Goal: Task Accomplishment & Management: Use online tool/utility

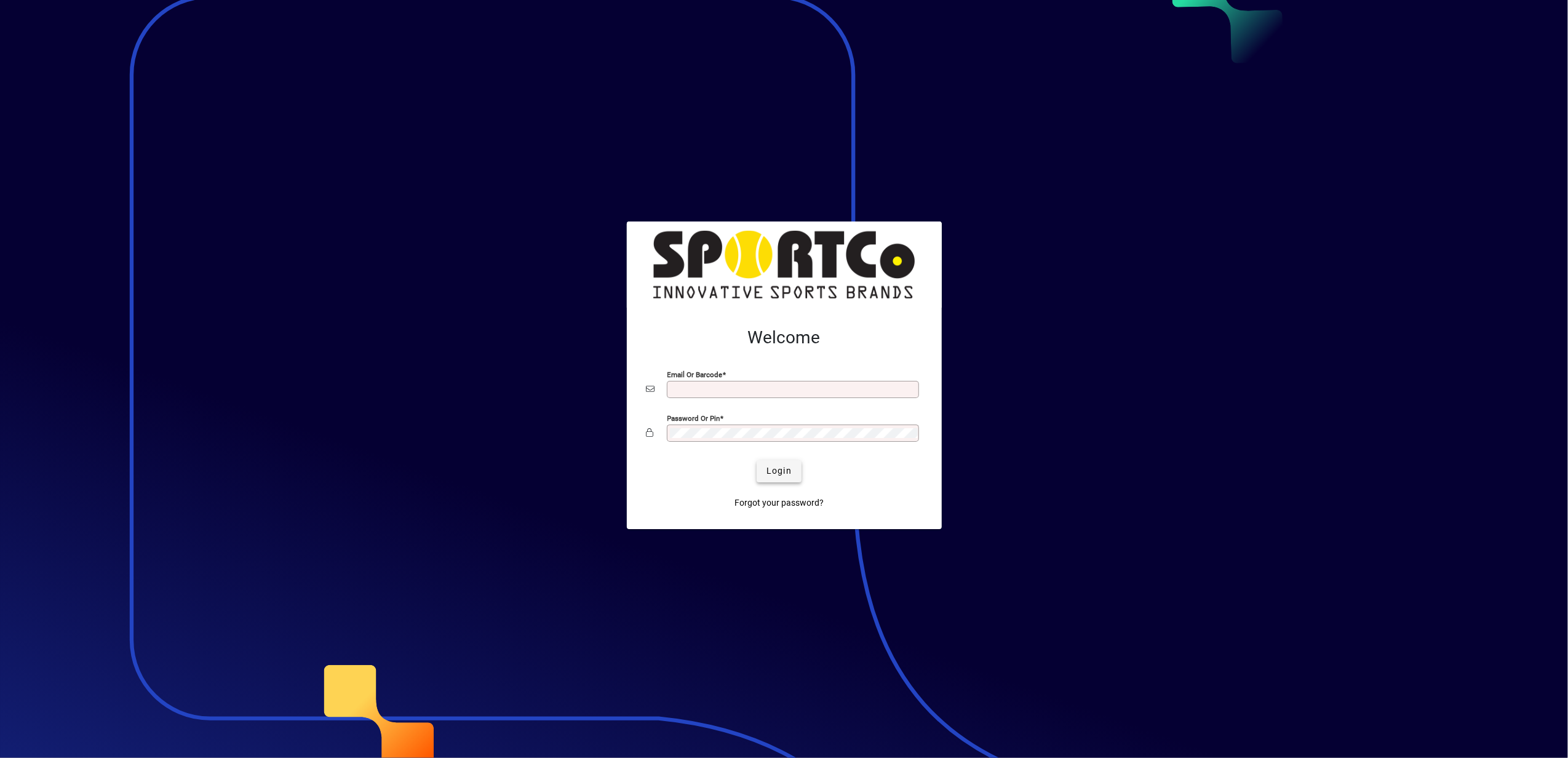
type input "**********"
click at [771, 468] on span "Login" at bounding box center [779, 470] width 25 height 13
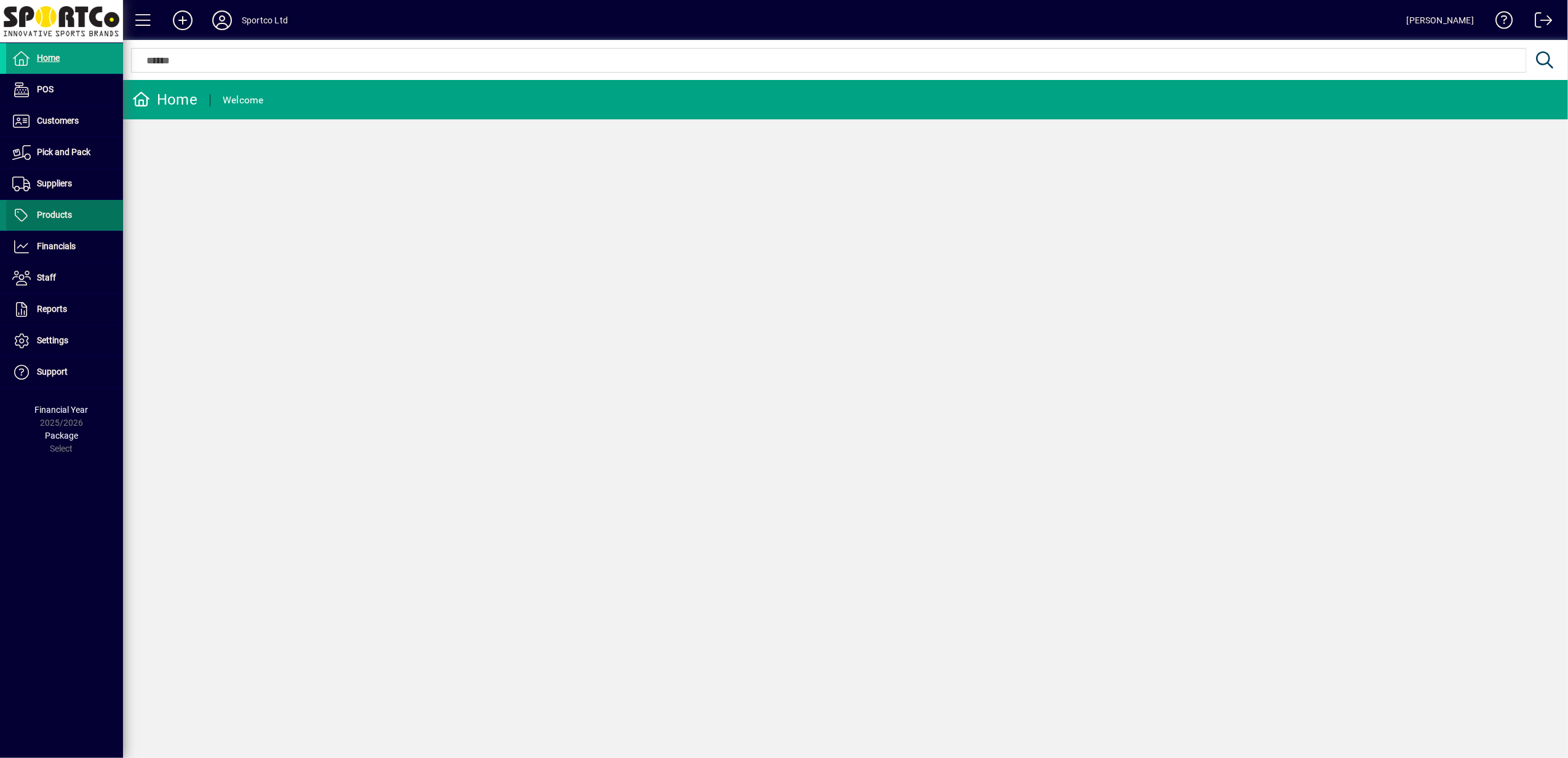
click at [57, 214] on span "Products" at bounding box center [54, 214] width 35 height 10
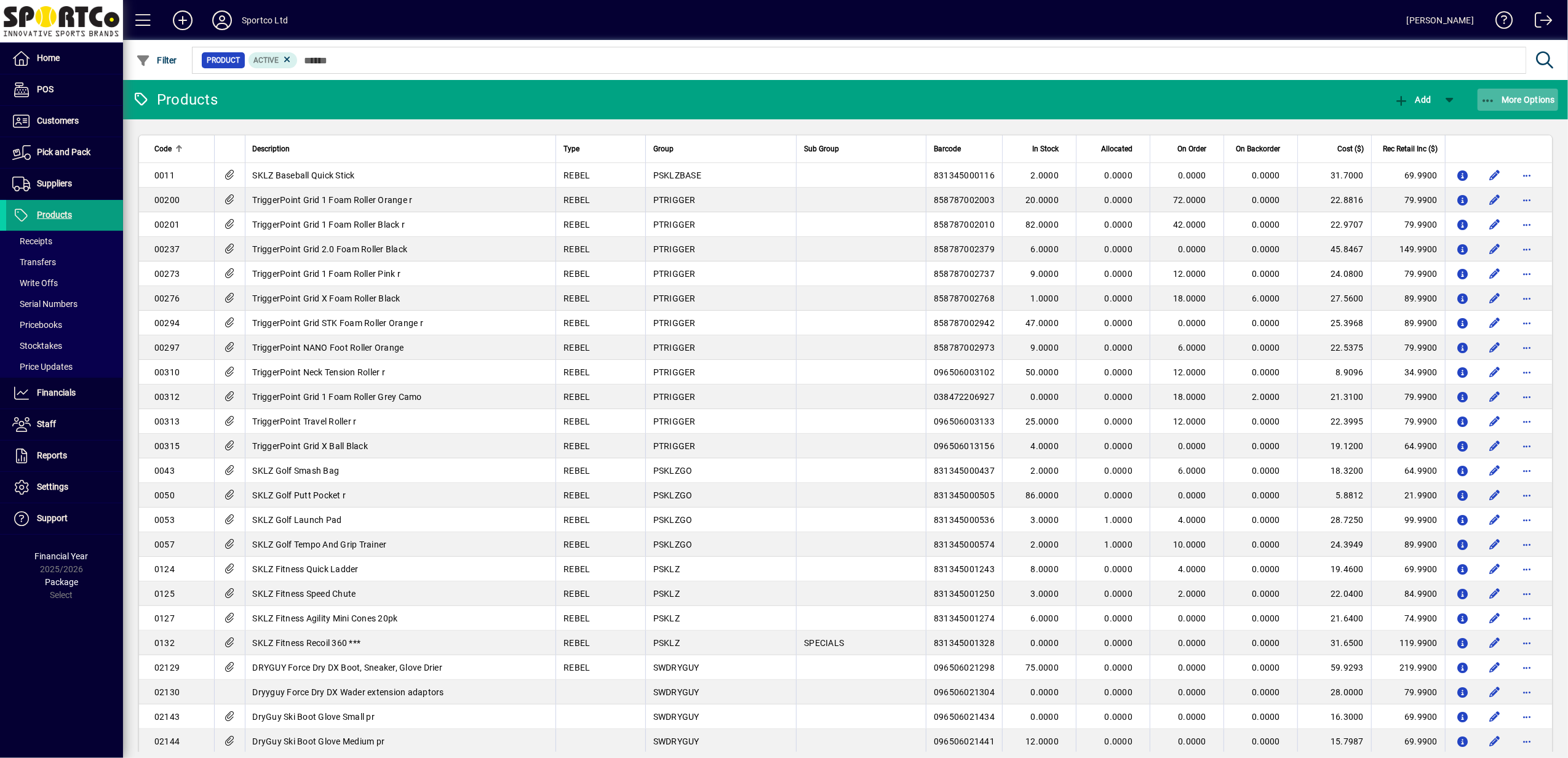
click at [1499, 97] on span "More Options" at bounding box center [1518, 100] width 75 height 10
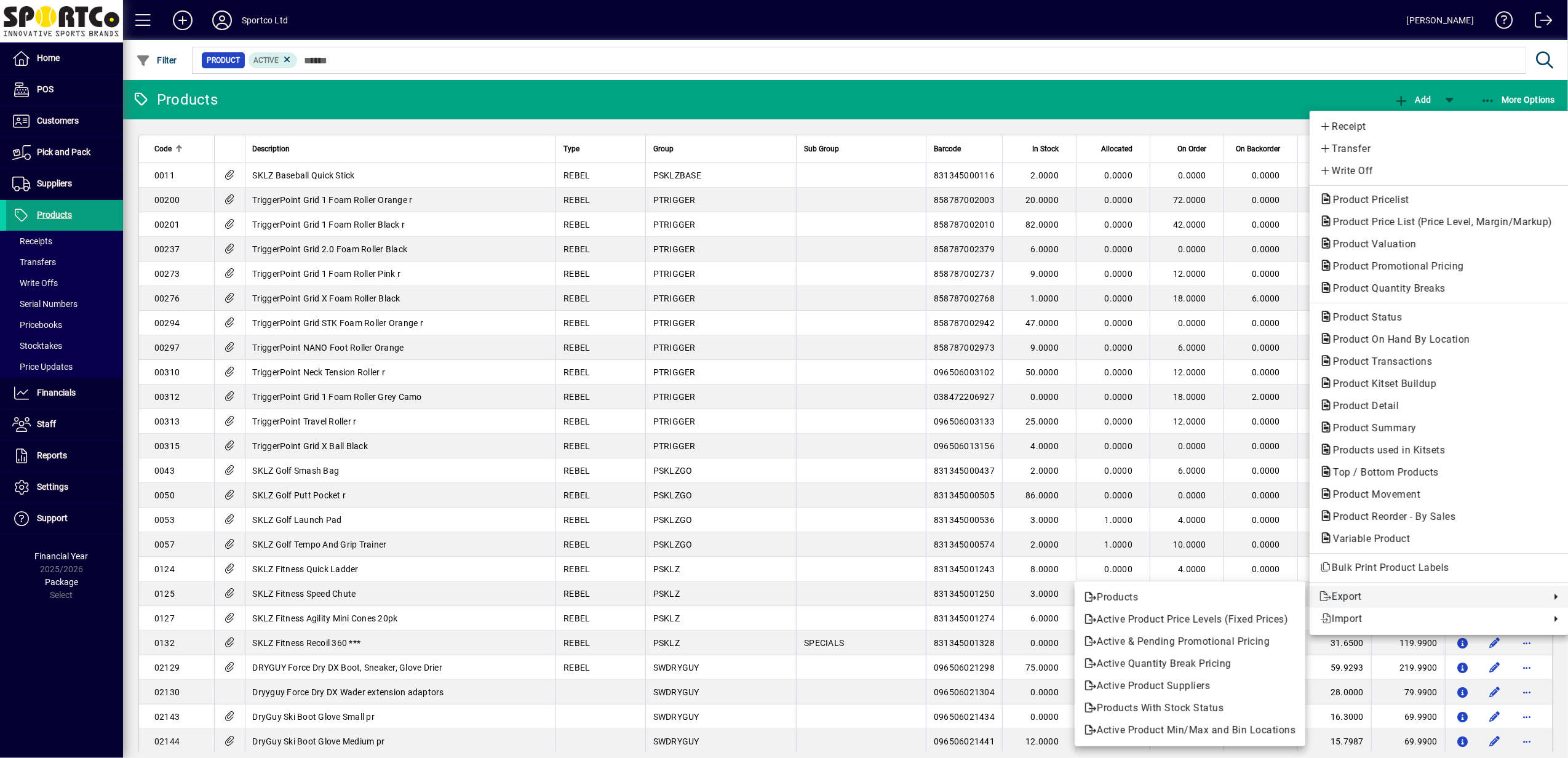
click at [1339, 593] on span "Export" at bounding box center [1432, 596] width 224 height 15
click at [1106, 596] on span "Products" at bounding box center [1190, 596] width 211 height 15
